Goal: Information Seeking & Learning: Learn about a topic

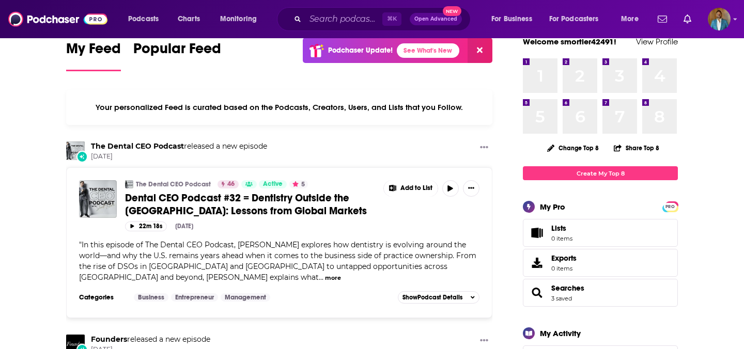
scroll to position [25, 0]
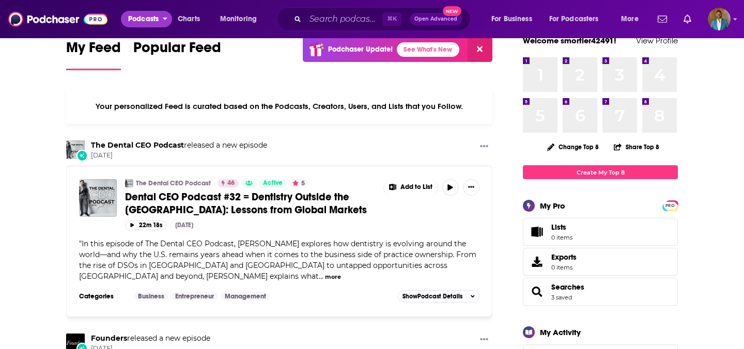
click at [132, 18] on span "Podcasts" at bounding box center [143, 19] width 30 height 14
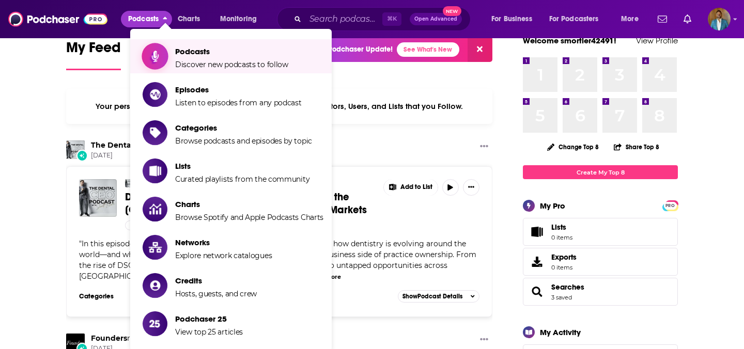
click at [204, 56] on span "Podcasts Discover new podcasts to follow" at bounding box center [231, 56] width 113 height 26
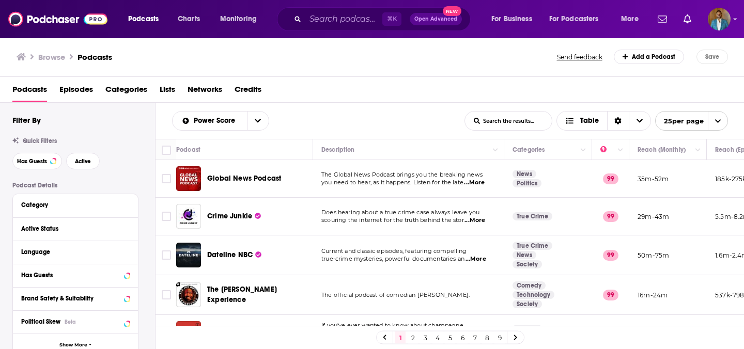
click at [64, 98] on span "Episodes" at bounding box center [76, 91] width 34 height 21
